Goal: Task Accomplishment & Management: Use online tool/utility

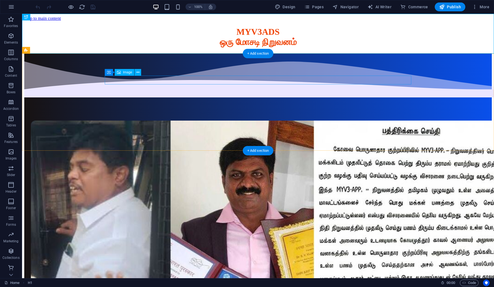
click at [238, 120] on figure at bounding box center [258, 253] width 454 height 267
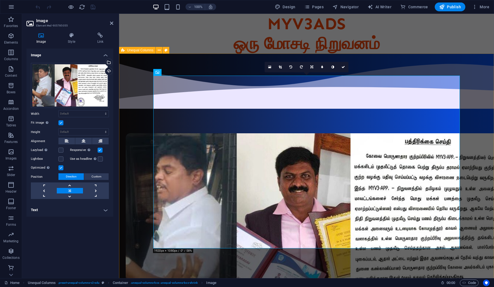
click at [477, 163] on div at bounding box center [306, 231] width 375 height 357
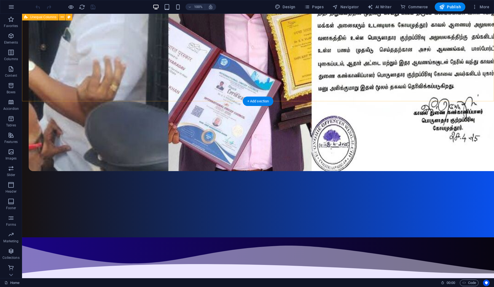
scroll to position [233, 0]
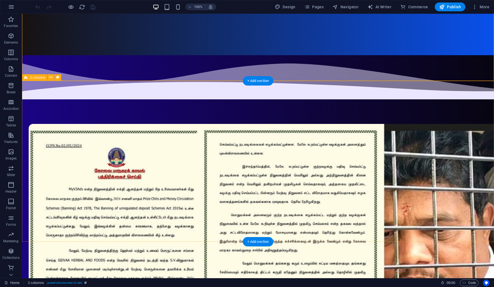
scroll to position [409, 0]
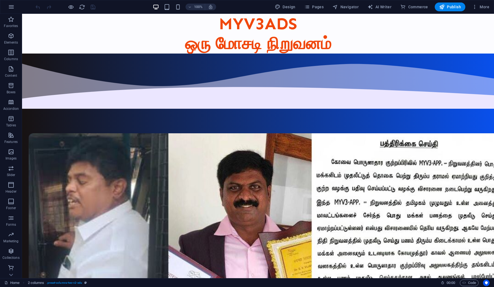
scroll to position [0, 0]
click at [310, 9] on icon "button" at bounding box center [307, 7] width 6 height 6
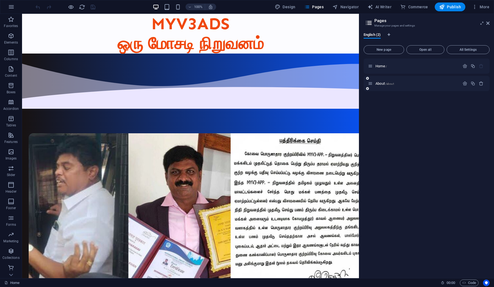
click at [393, 85] on div "About /about" at bounding box center [414, 83] width 92 height 6
click at [393, 83] on span "/about" at bounding box center [389, 83] width 9 height 3
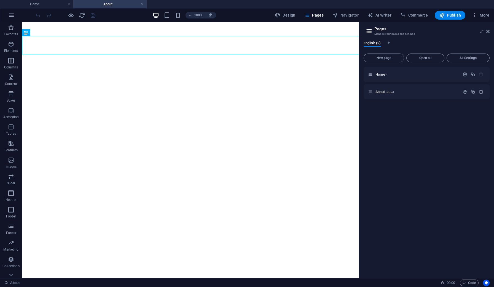
click at [489, 18] on button "More" at bounding box center [481, 15] width 22 height 9
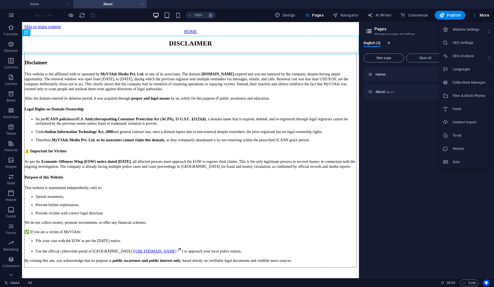
click at [330, 31] on div at bounding box center [247, 143] width 494 height 287
click at [488, 31] on icon at bounding box center [487, 31] width 3 height 4
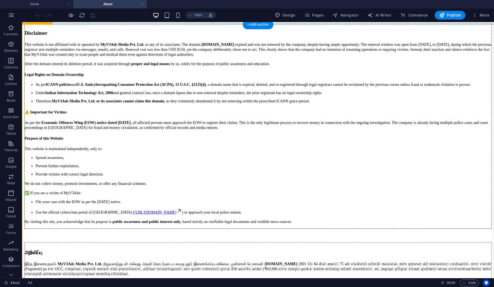
scroll to position [30, 0]
click at [288, 140] on div "Disclaimer This website is not affiliated with or operated by MyV3Ads Media Pvt…" at bounding box center [258, 125] width 468 height 205
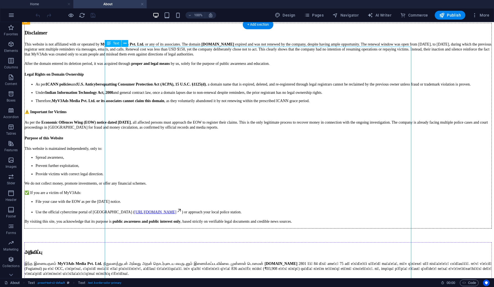
click at [288, 140] on div "Disclaimer This website is not affiliated with or operated by MyV3Ads Media Pvt…" at bounding box center [258, 125] width 468 height 205
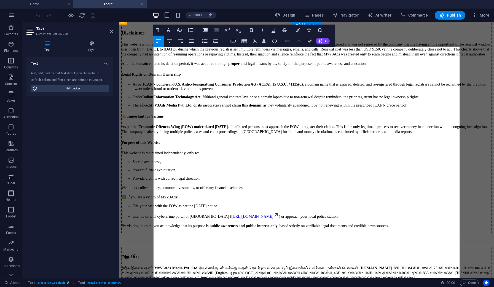
click at [303, 86] on strong "U.S. Anticybersquatting Consumer Protection Act (ACPA), 15 U.S.C. §1125(d)" at bounding box center [238, 84] width 129 height 4
click at [111, 31] on icon at bounding box center [111, 31] width 3 height 4
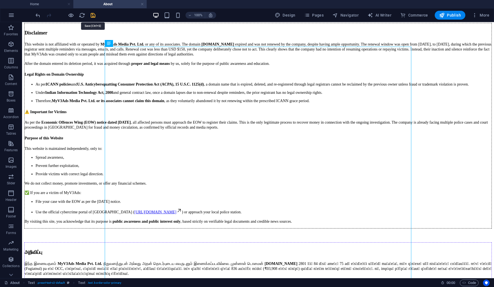
click at [94, 17] on icon "save" at bounding box center [93, 15] width 6 height 6
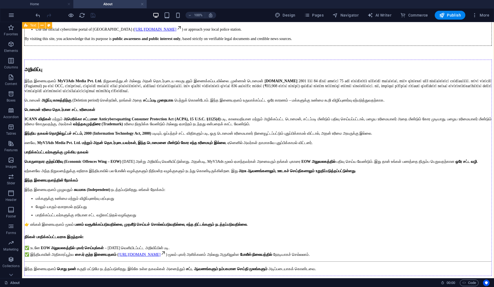
scroll to position [297, 0]
click at [307, 177] on div "அறிவிப்பு இந்த இணையதளம் MyV3Ads Media Pvt. Ltd. நிறுவனத்துடன் அல்லது அதன் தொடர்…" at bounding box center [258, 168] width 468 height 216
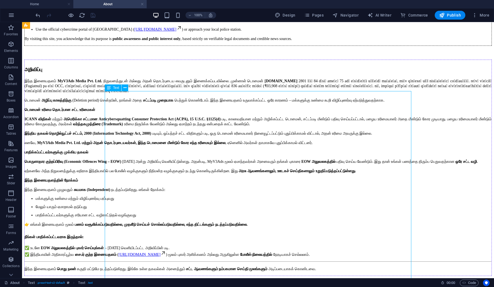
click at [307, 177] on div "அறிவிப்பு இந்த இணையதளம் MyV3Ads Media Pvt. Ltd. நிறுவனத்துடன் அல்லது அதன் தொடர்…" at bounding box center [258, 168] width 468 height 216
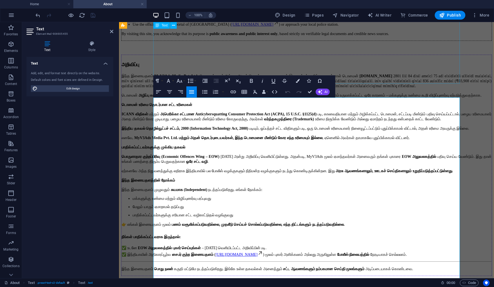
scroll to position [297, 0]
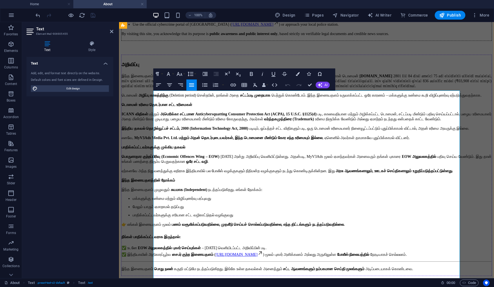
click at [316, 116] on strong "அமெரிக்கா சட்டமான Anticybersquatting Consumer Protection Act (ACPA), 15 U.S.C. …" at bounding box center [238, 114] width 156 height 4
click at [475, 198] on div "Disclaimer This website is not affiliated with or operated by MyV3Ads Media Pvt…" at bounding box center [306, 53] width 370 height 445
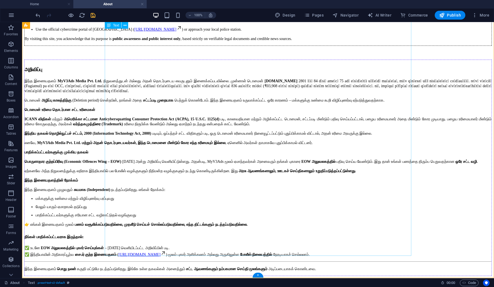
scroll to position [448, 0]
click at [134, 234] on div "அறிவிப்பு இந்த இணையதளம் MyV3Ads Media Pvt. Ltd. நிறுவனத்துடன் அல்லது அதன் தொடர்…" at bounding box center [258, 168] width 468 height 216
click at [130, 232] on div "அறிவிப்பு இந்த இணையதளம் MyV3Ads Media Pvt. Ltd. நிறுவனத்துடன் அல்லது அதன் தொடர்…" at bounding box center [258, 168] width 468 height 216
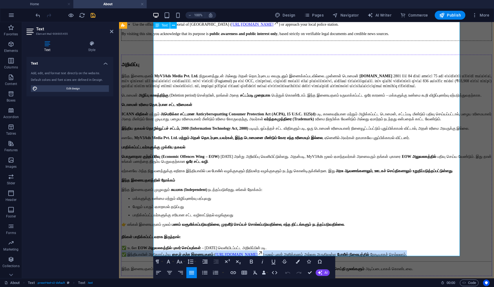
drag, startPoint x: 178, startPoint y: 233, endPoint x: 154, endPoint y: 224, distance: 25.9
click at [154, 245] on p "✅ உடனே EOW அலுவலகத்தில் புகார் செய்யுங்கள் – 25.04.2025 வெளியிடப்பட்ட அறிவிப்பி…" at bounding box center [307, 251] width 370 height 12
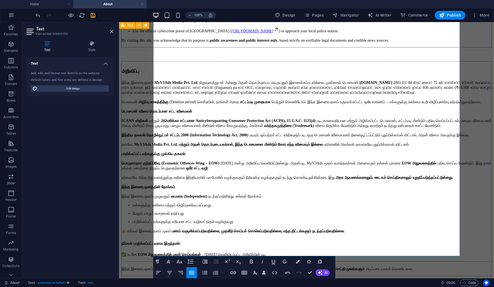
click at [467, 198] on div "Disclaimer This website is not affiliated with or operated by MyV3Ads Media Pvt…" at bounding box center [306, 57] width 370 height 438
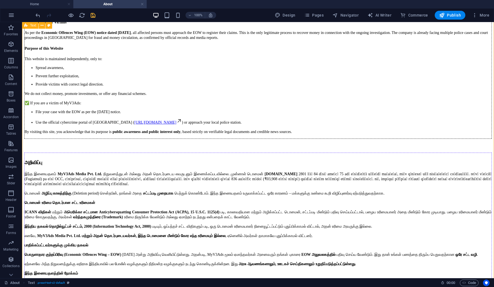
scroll to position [121, 0]
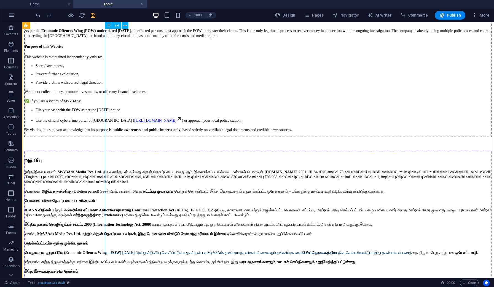
click at [329, 137] on div "Disclaimer This website is not affiliated with or operated by MyV3Ads Media Pvt…" at bounding box center [258, 33] width 468 height 205
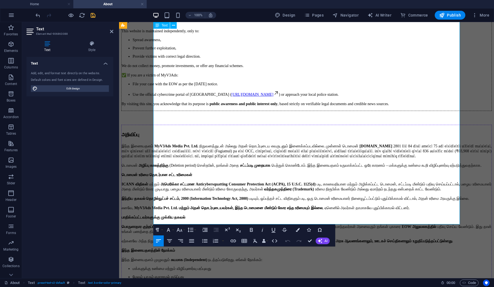
scroll to position [174, 0]
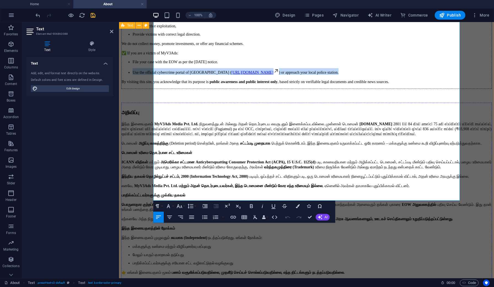
drag, startPoint x: 366, startPoint y: 180, endPoint x: 152, endPoint y: 174, distance: 214.3
click at [152, 174] on div "Disclaimer This website is not affiliated with or operated by MyV3Ads Media Pvt…" at bounding box center [306, 98] width 370 height 438
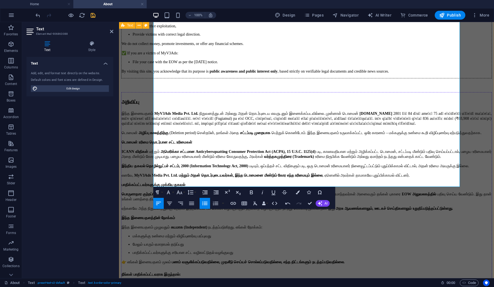
click at [474, 186] on div "Disclaimer This website is not affiliated with or operated by MyV3Ads Media Pvt…" at bounding box center [306, 93] width 370 height 428
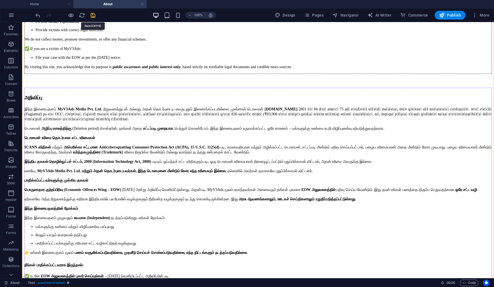
click at [91, 16] on icon "save" at bounding box center [93, 15] width 6 height 6
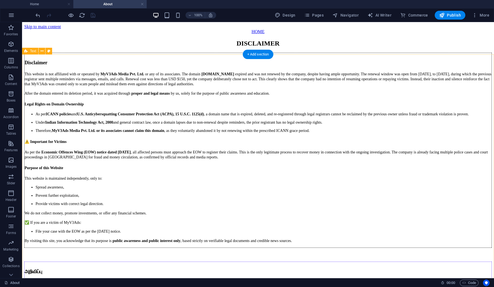
scroll to position [0, 0]
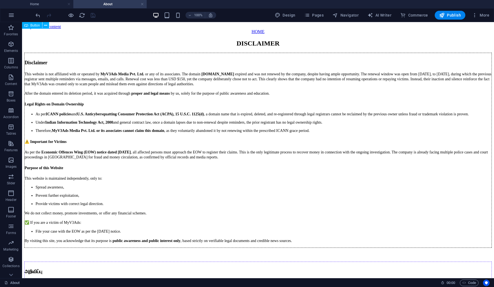
click at [254, 29] on div "HOME" at bounding box center [258, 31] width 468 height 5
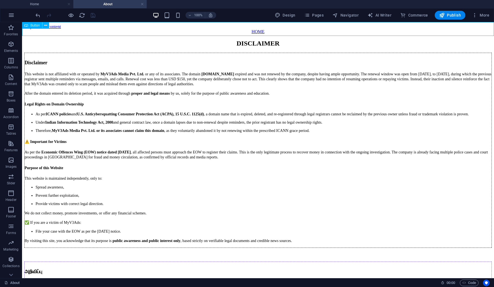
click at [254, 29] on div "HOME" at bounding box center [258, 31] width 468 height 5
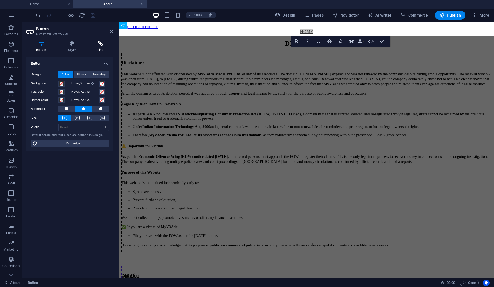
click at [99, 48] on h4 "Link" at bounding box center [100, 47] width 26 height 12
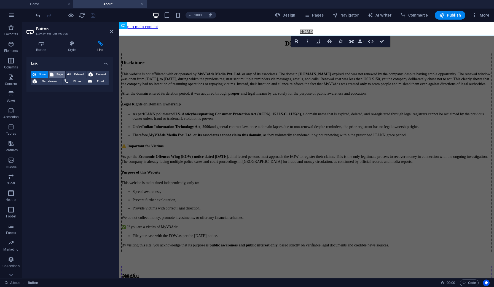
click at [58, 75] on span "Page" at bounding box center [59, 74] width 9 height 7
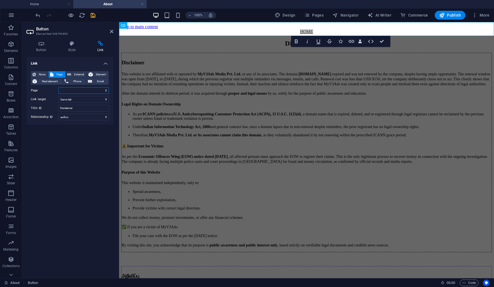
select select "0"
click at [74, 108] on input "Disclaimer" at bounding box center [83, 108] width 50 height 7
click at [79, 135] on div "Link None Page External Element Next element Phone Email Page Home About Elemen…" at bounding box center [69, 165] width 87 height 217
click at [93, 17] on icon "save" at bounding box center [93, 15] width 6 height 6
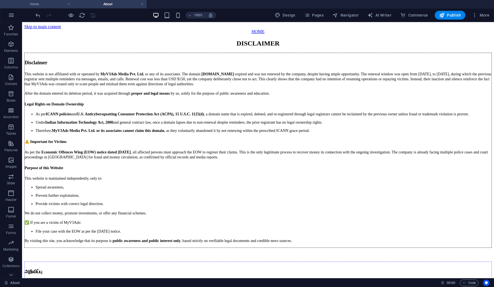
click at [46, 5] on h4 "Home" at bounding box center [36, 4] width 73 height 6
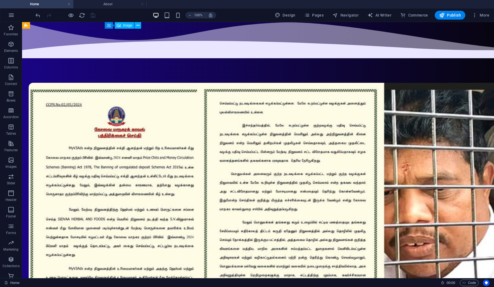
scroll to position [457, 0]
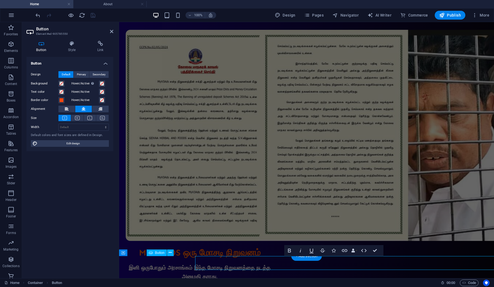
scroll to position [444, 0]
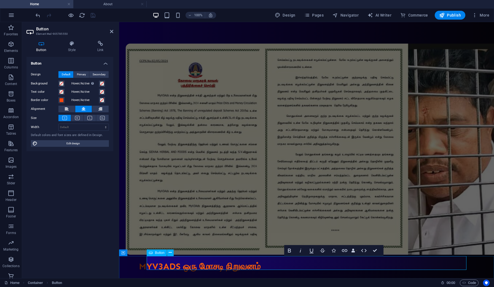
drag, startPoint x: 321, startPoint y: 262, endPoint x: 294, endPoint y: 262, distance: 27.6
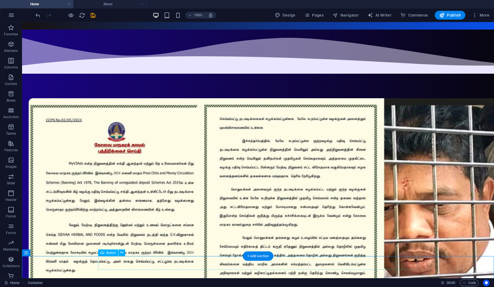
select select
select select "author"
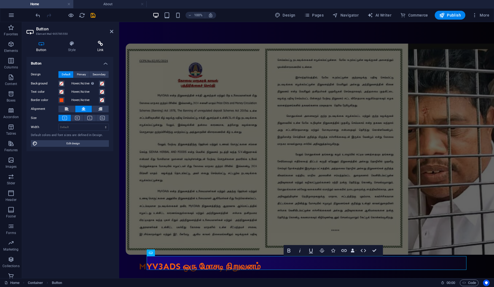
click at [103, 43] on icon at bounding box center [100, 44] width 26 height 6
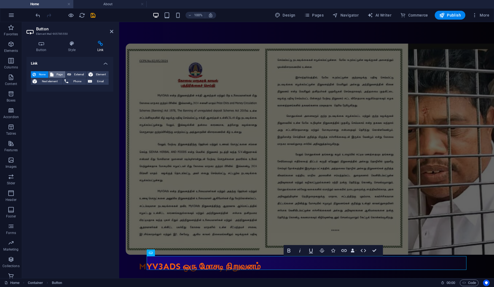
click at [58, 75] on span "Page" at bounding box center [59, 74] width 9 height 7
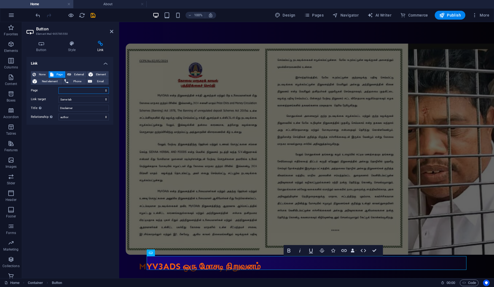
select select "1"
click at [87, 130] on div "Link None Page External Element Next element Phone Email Page Home About Elemen…" at bounding box center [69, 165] width 87 height 217
click at [95, 15] on icon "save" at bounding box center [93, 15] width 6 height 6
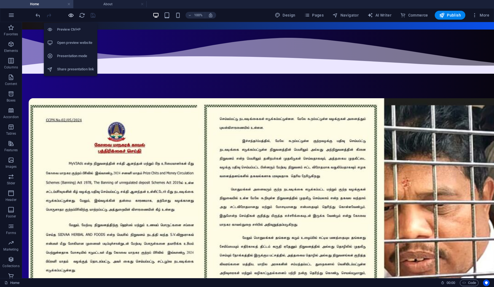
click at [69, 17] on icon "button" at bounding box center [71, 15] width 6 height 6
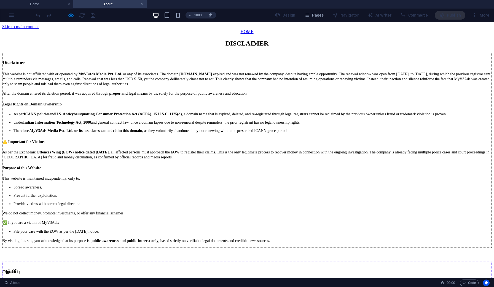
scroll to position [0, 0]
click at [143, 6] on link at bounding box center [142, 4] width 3 height 5
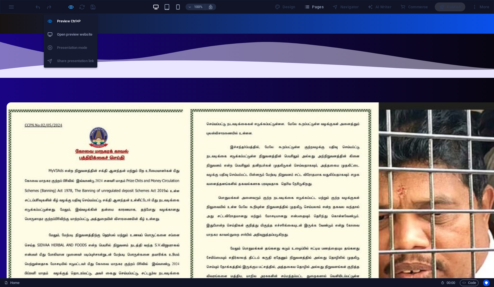
click at [70, 9] on icon "button" at bounding box center [71, 7] width 6 height 6
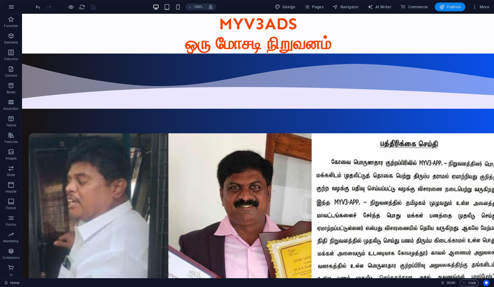
click at [449, 7] on span "Publish" at bounding box center [450, 7] width 22 height 6
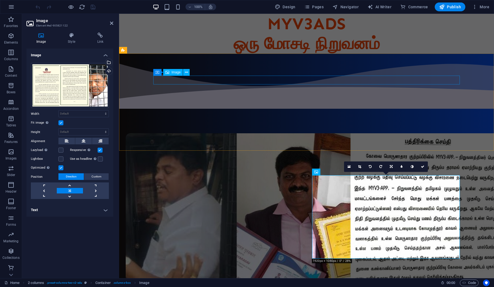
click at [337, 133] on figure at bounding box center [279, 238] width 307 height 211
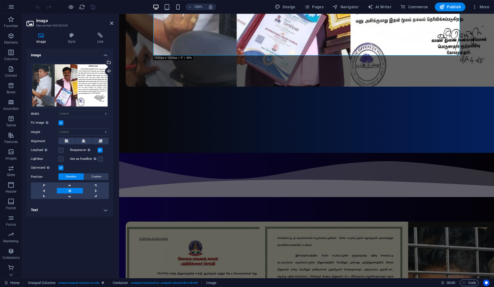
scroll to position [270, 0]
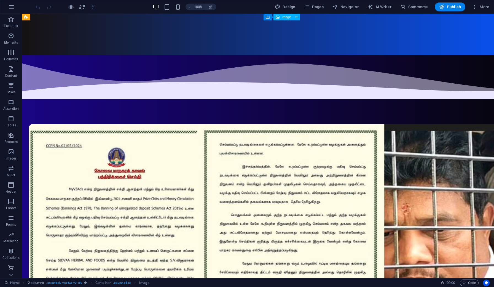
scroll to position [409, 0]
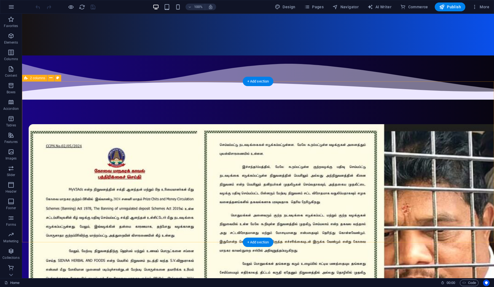
select select "multiple-waves"
select select "rem"
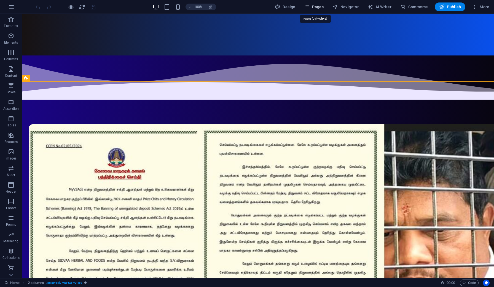
click at [315, 8] on span "Pages" at bounding box center [313, 7] width 19 height 6
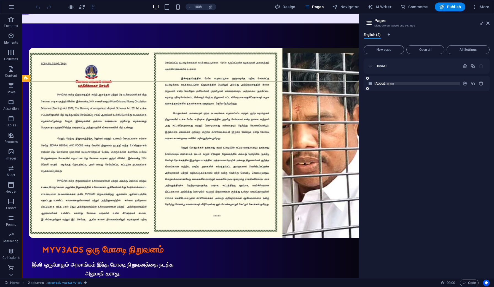
click at [385, 82] on span "About /about" at bounding box center [384, 83] width 18 height 4
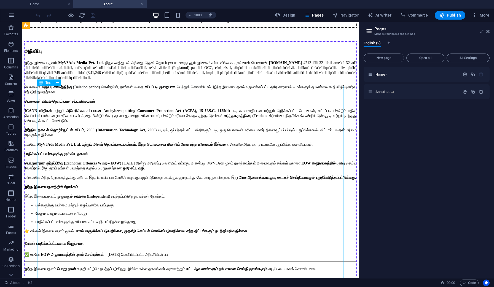
scroll to position [290, 0]
click at [268, 107] on div "அறிவிப்பு இந்த இணையதளம் MyV3Ads Media Pvt. Ltd. நிறுவனத்துடன் அல்லது அதன் தொடர்…" at bounding box center [190, 158] width 332 height 234
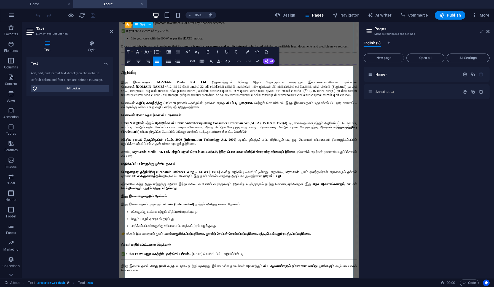
scroll to position [320, 0]
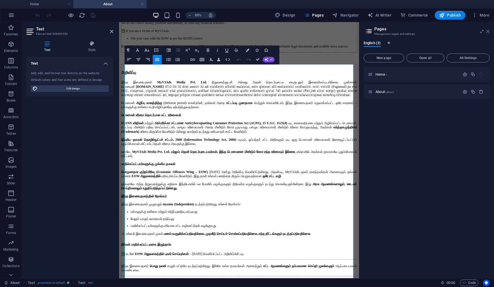
click at [486, 32] on icon at bounding box center [487, 31] width 3 height 4
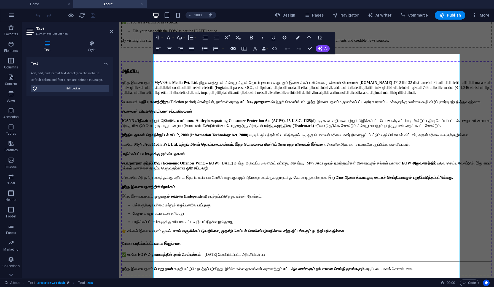
click at [144, 5] on link at bounding box center [142, 4] width 3 height 5
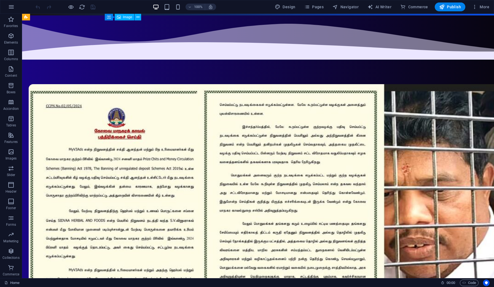
scroll to position [449, 0]
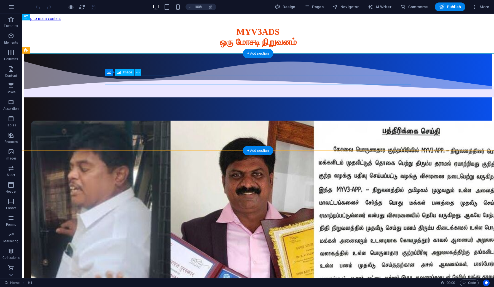
click at [227, 120] on figure at bounding box center [258, 253] width 454 height 267
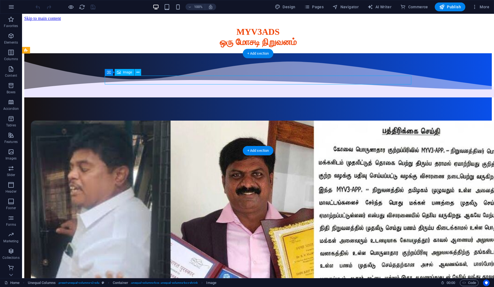
click at [227, 120] on figure at bounding box center [258, 253] width 454 height 267
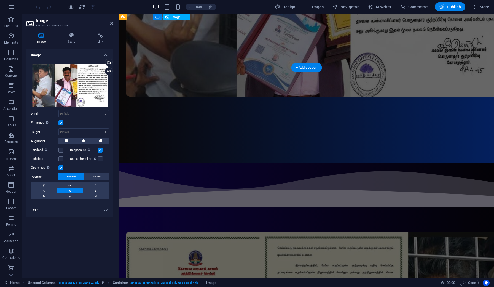
scroll to position [247, 0]
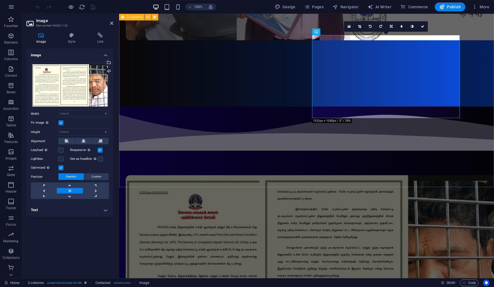
scroll to position [133, 0]
